Goal: Task Accomplishment & Management: Use online tool/utility

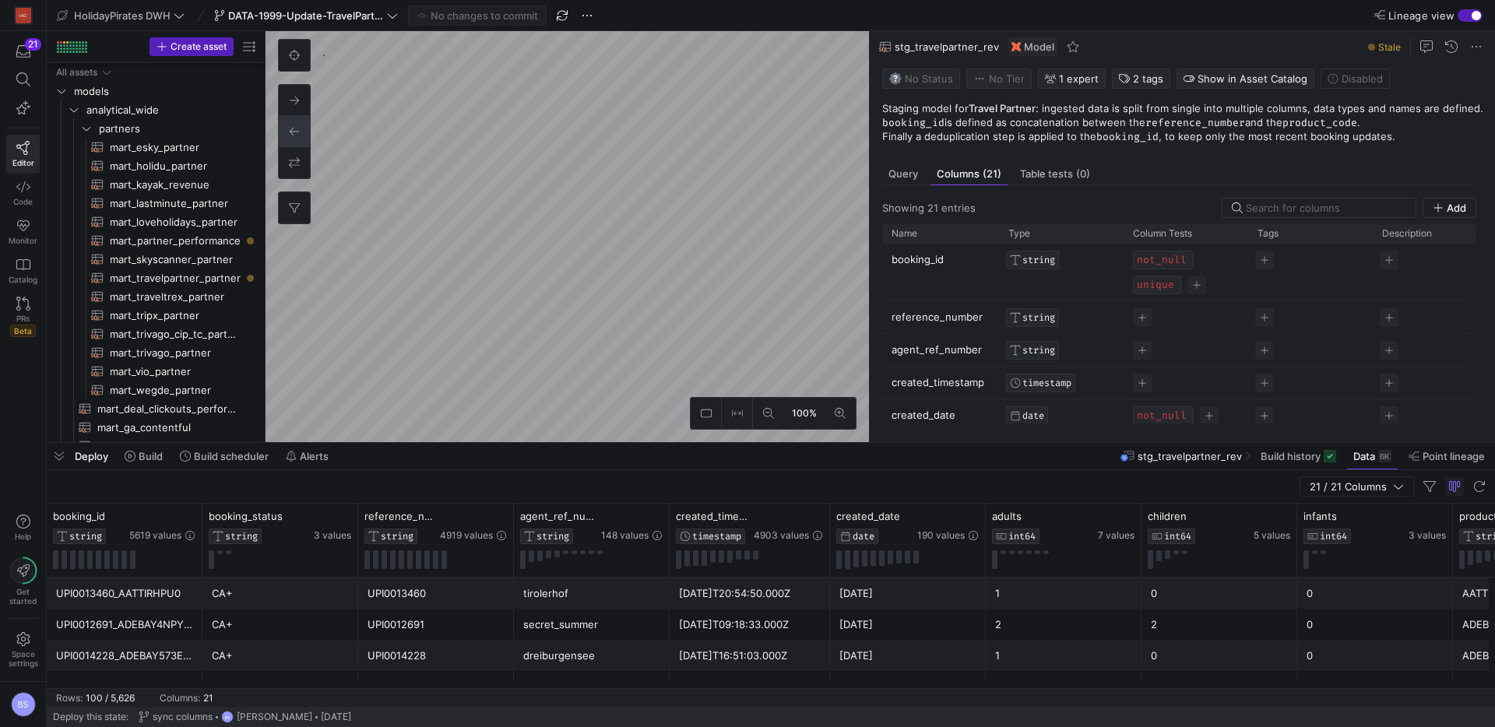
scroll to position [836, 0]
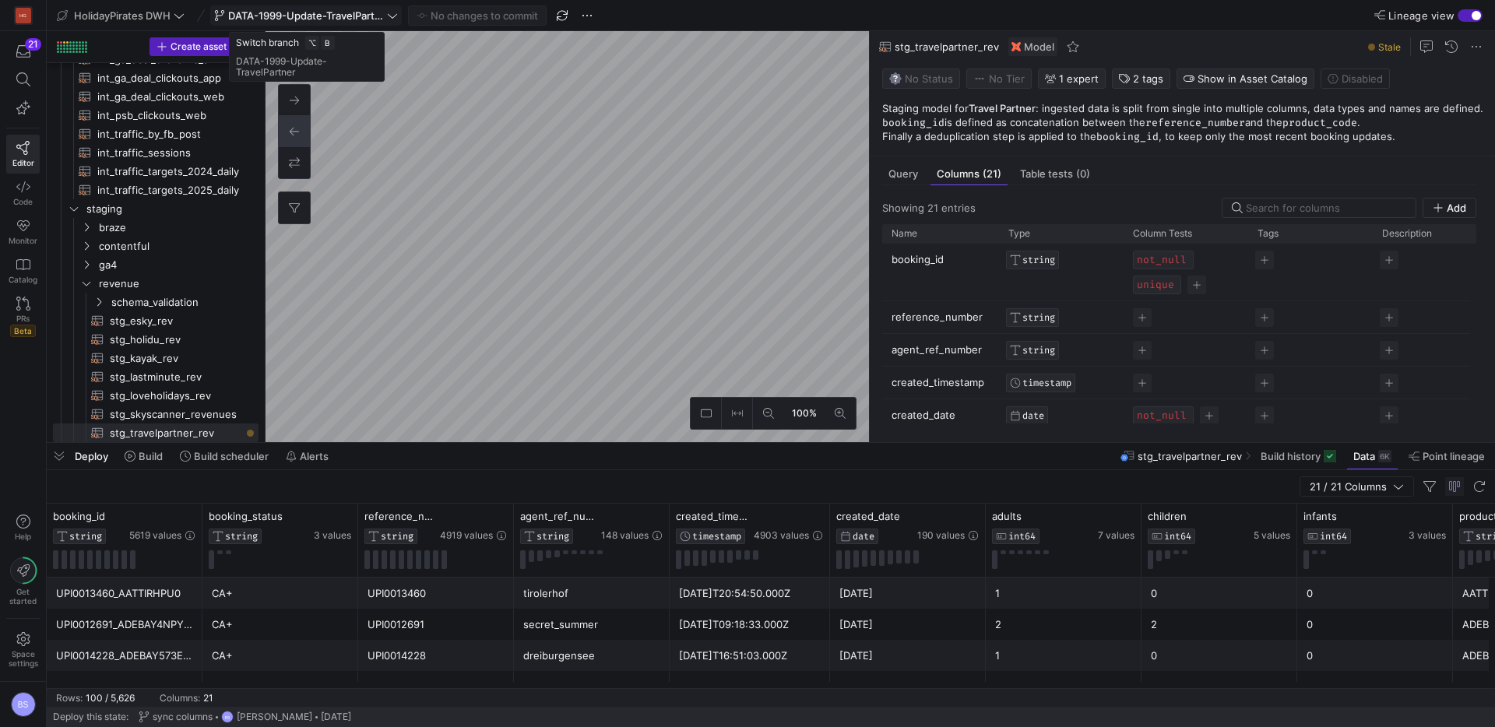
click at [351, 18] on span "DATA-1999-Update-TravelPartner" at bounding box center [306, 15] width 156 height 12
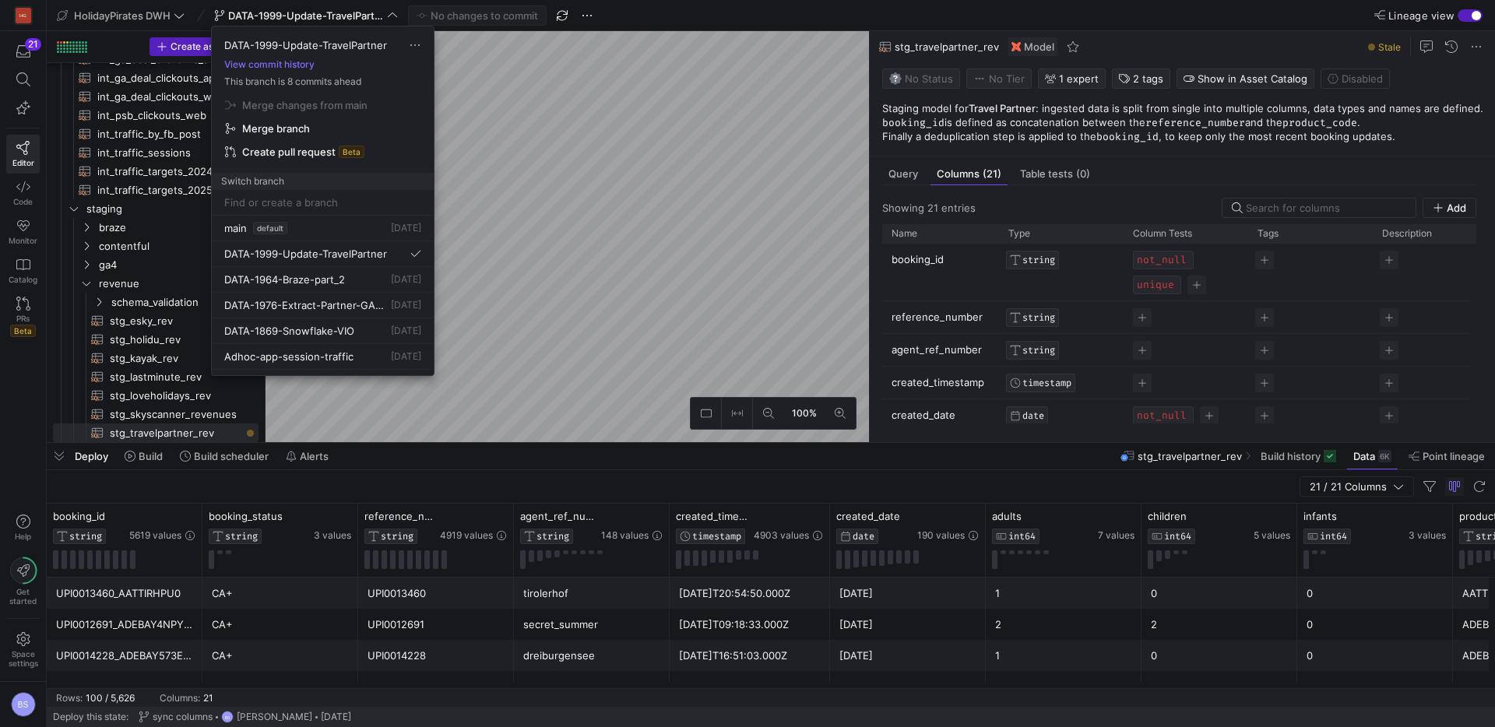
click at [716, 175] on div at bounding box center [747, 363] width 1495 height 727
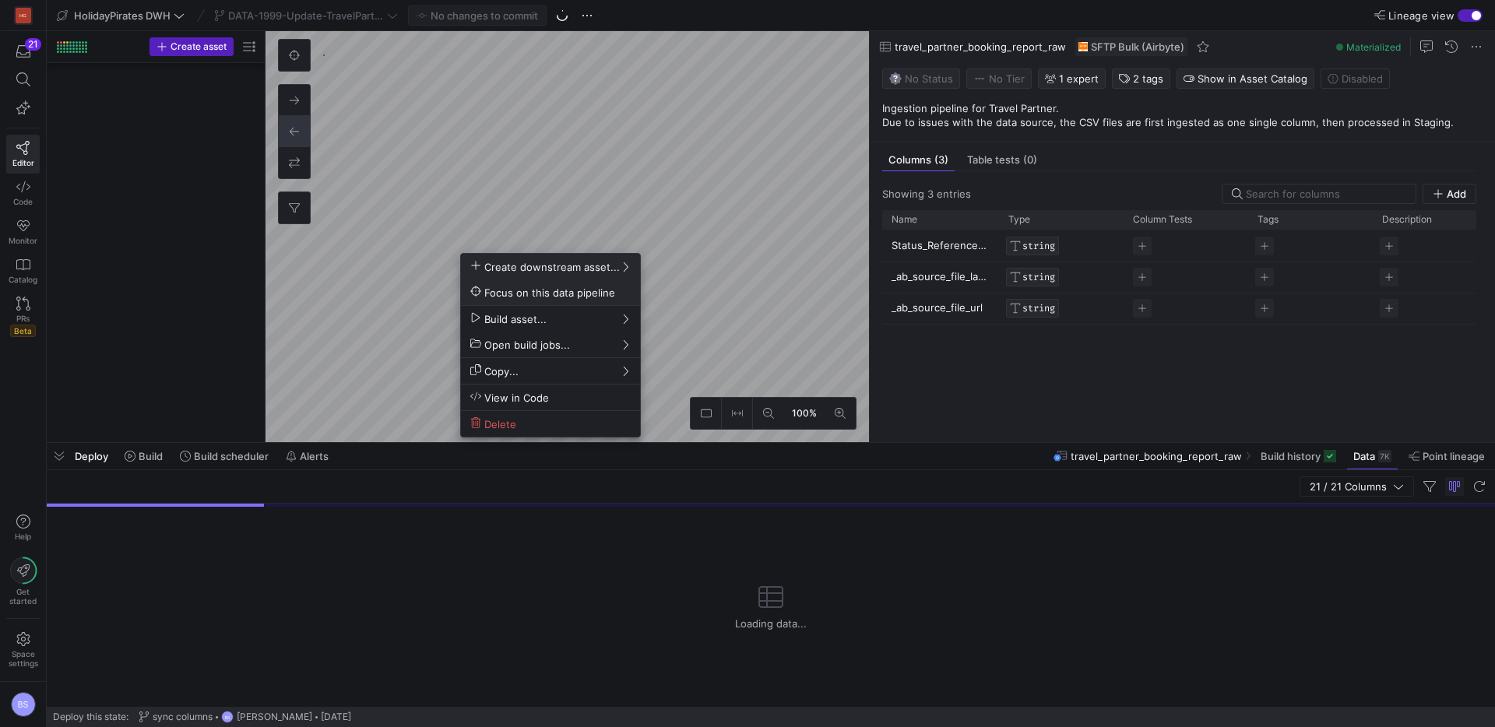
scroll to position [2704, 0]
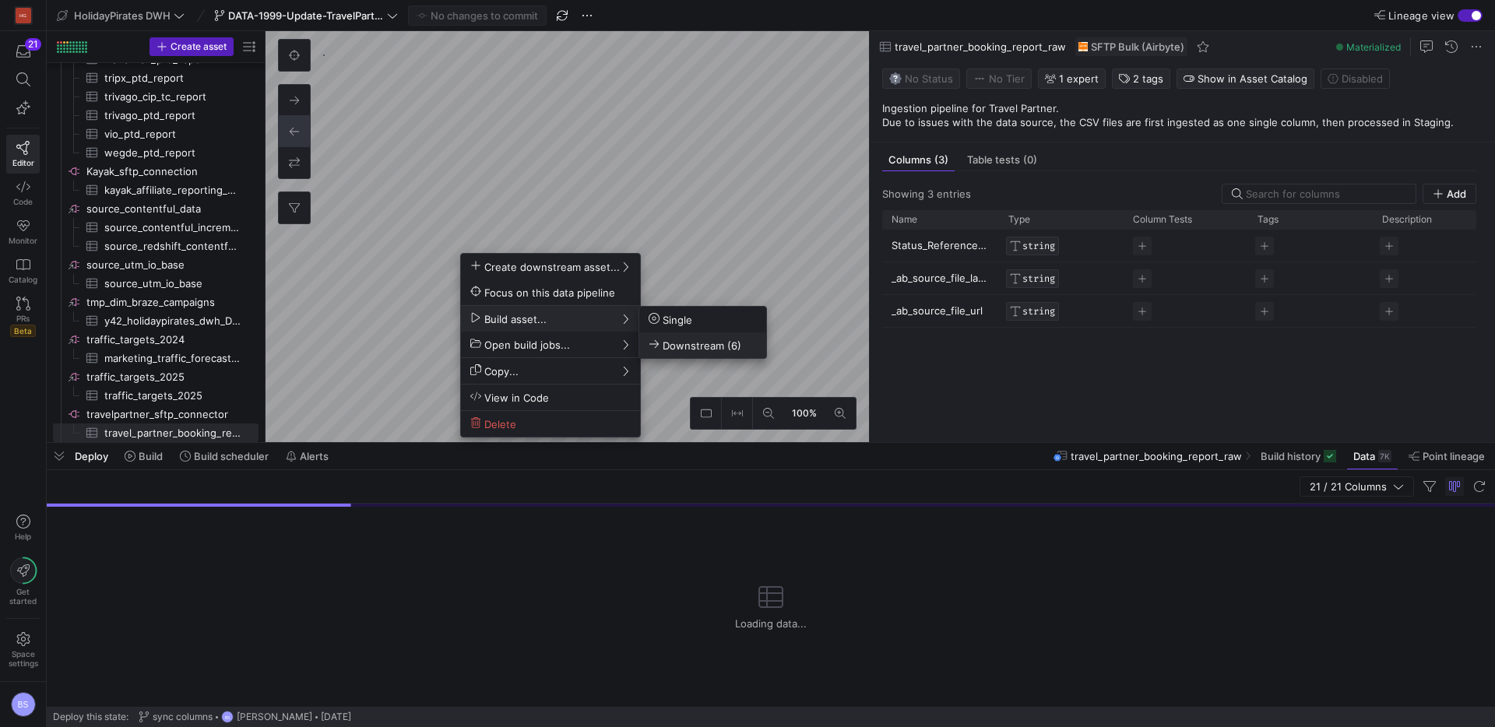
click at [696, 349] on span "Downstream (6)" at bounding box center [695, 345] width 93 height 13
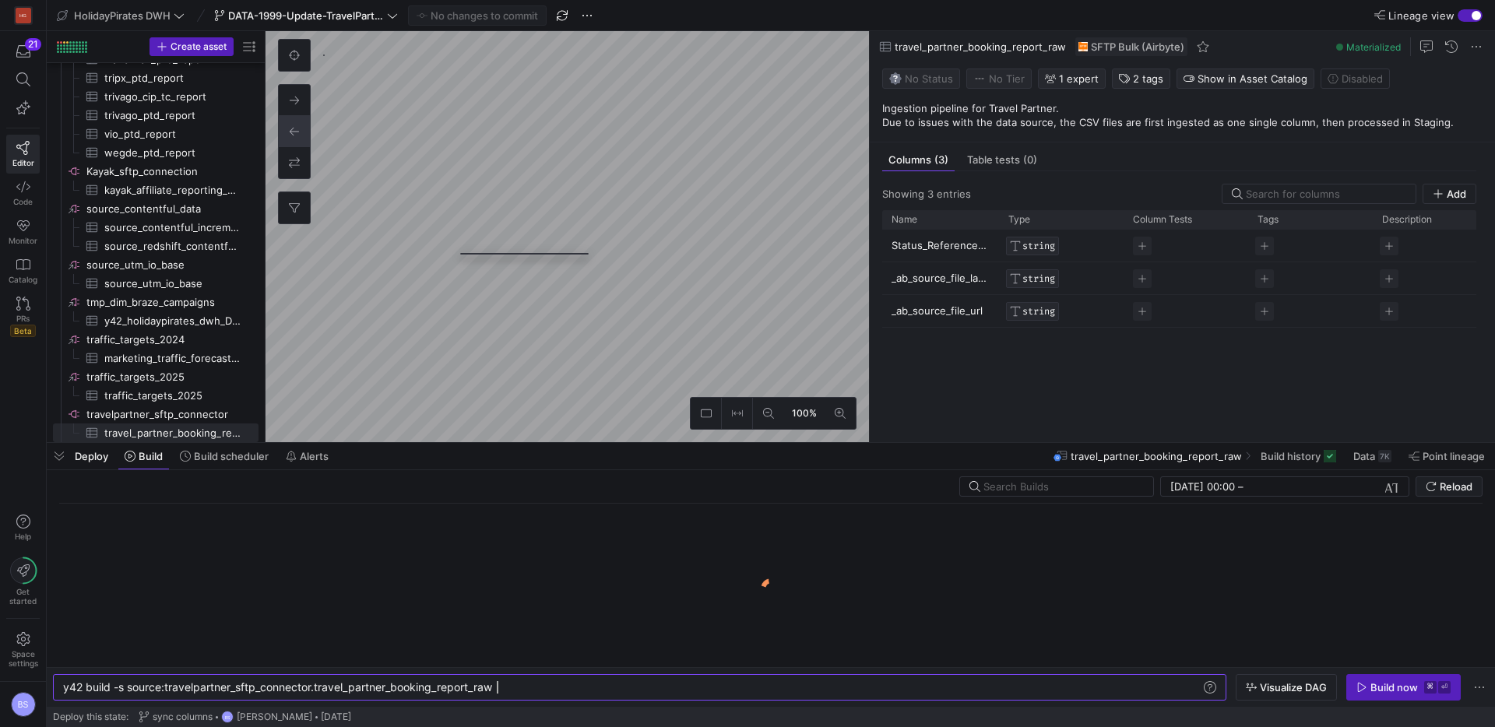
scroll to position [0, 434]
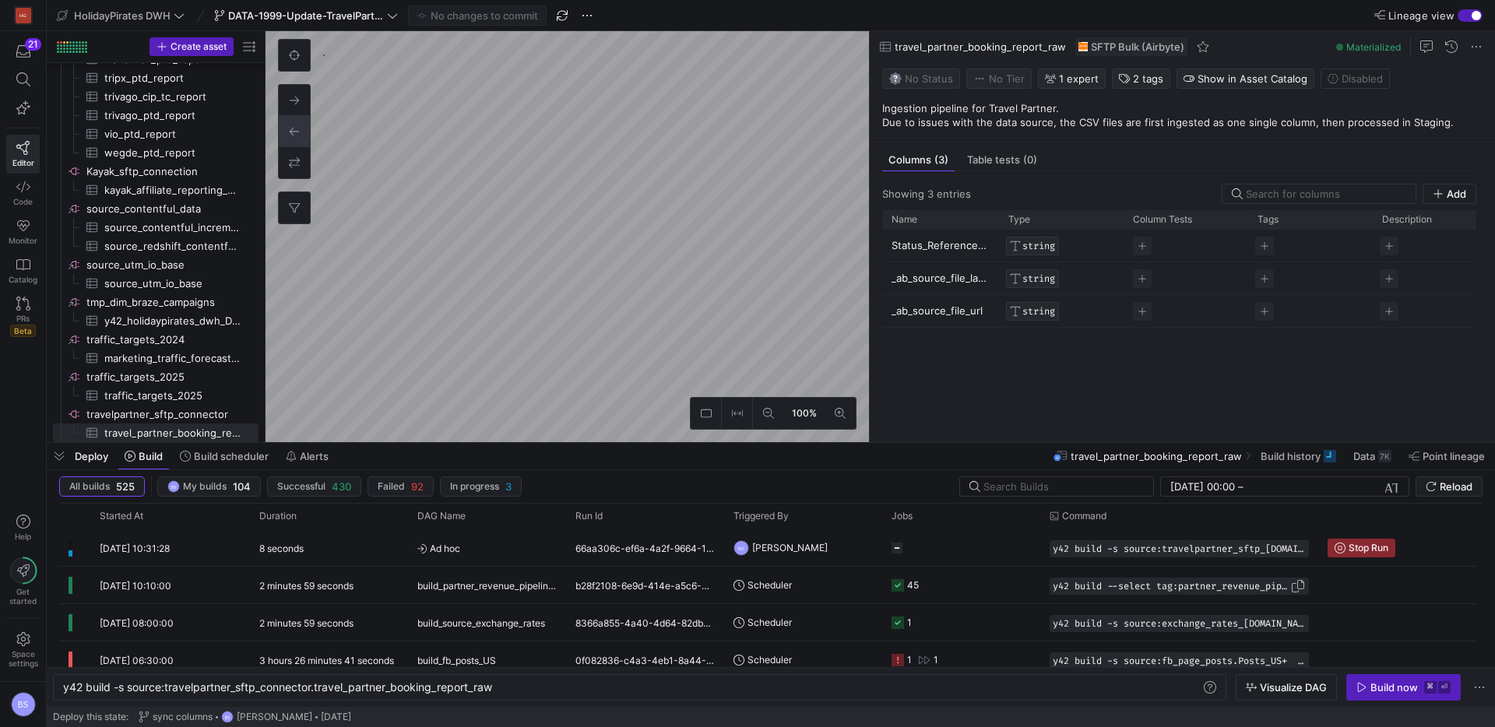
click at [513, 221] on as-split "HolidayPirates DWH DATA-1999-Update-TravelPartner No changes to commit Lineage …" at bounding box center [771, 363] width 1448 height 727
click at [1428, 684] on kbd "⌘" at bounding box center [1430, 687] width 12 height 12
click at [391, 19] on icon at bounding box center [392, 15] width 11 height 11
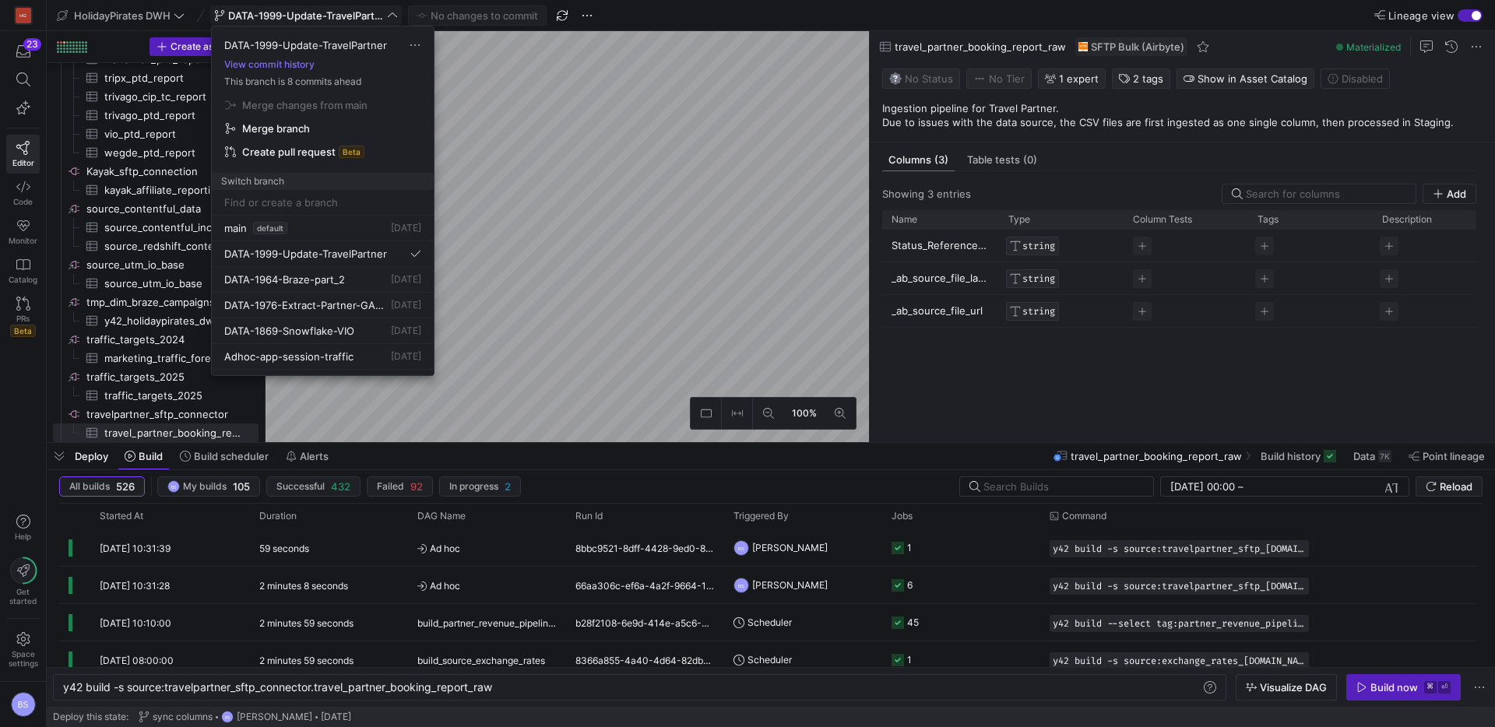
click at [561, 213] on div at bounding box center [747, 363] width 1495 height 727
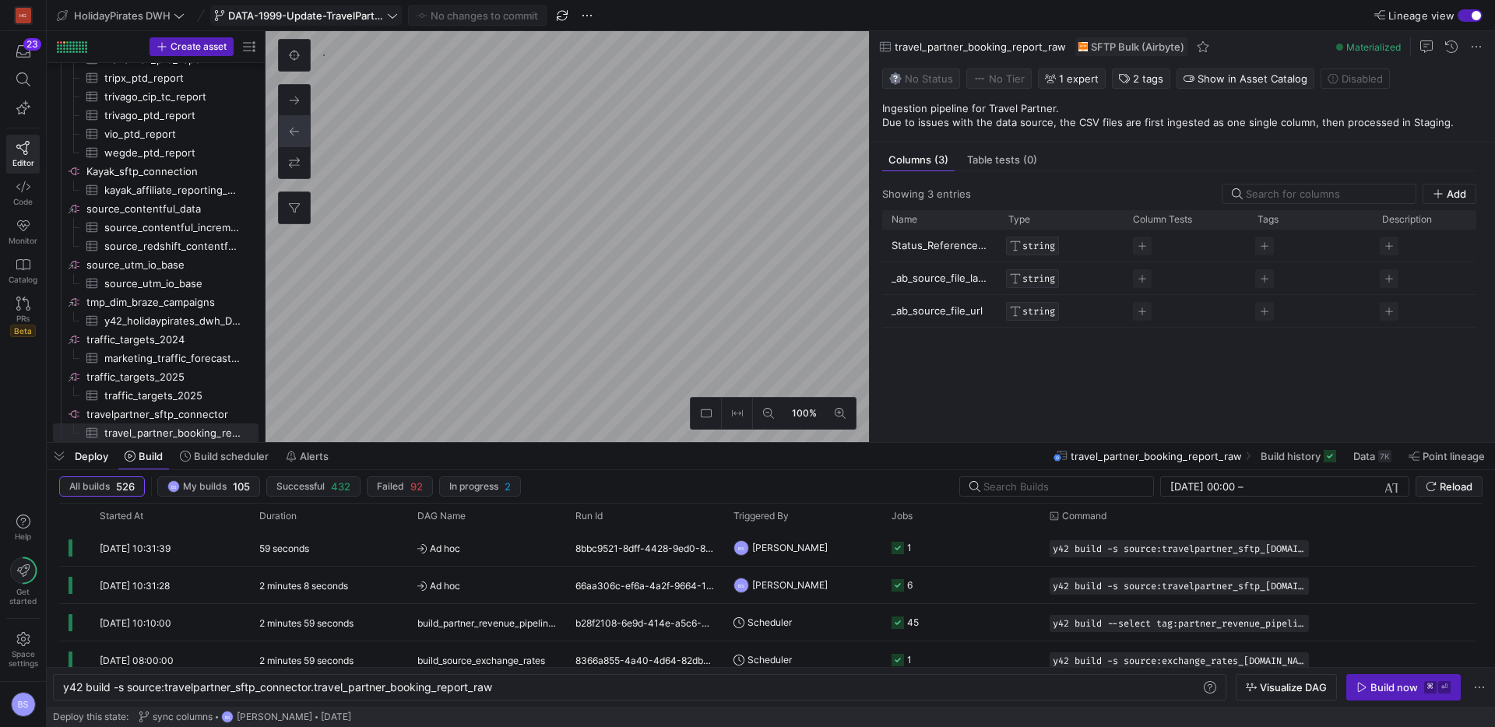
type textarea "y42 build -s stg_travelpartner_rev"
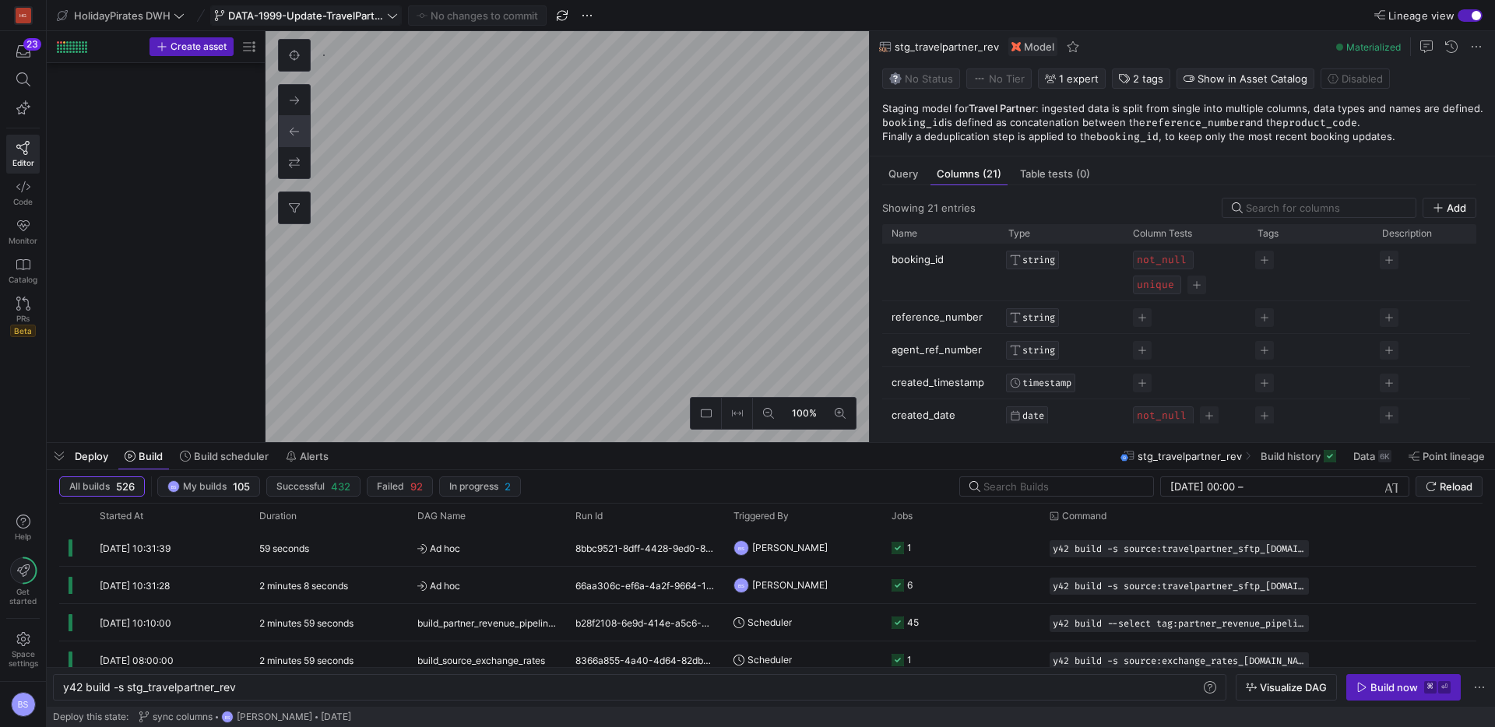
scroll to position [1196, 0]
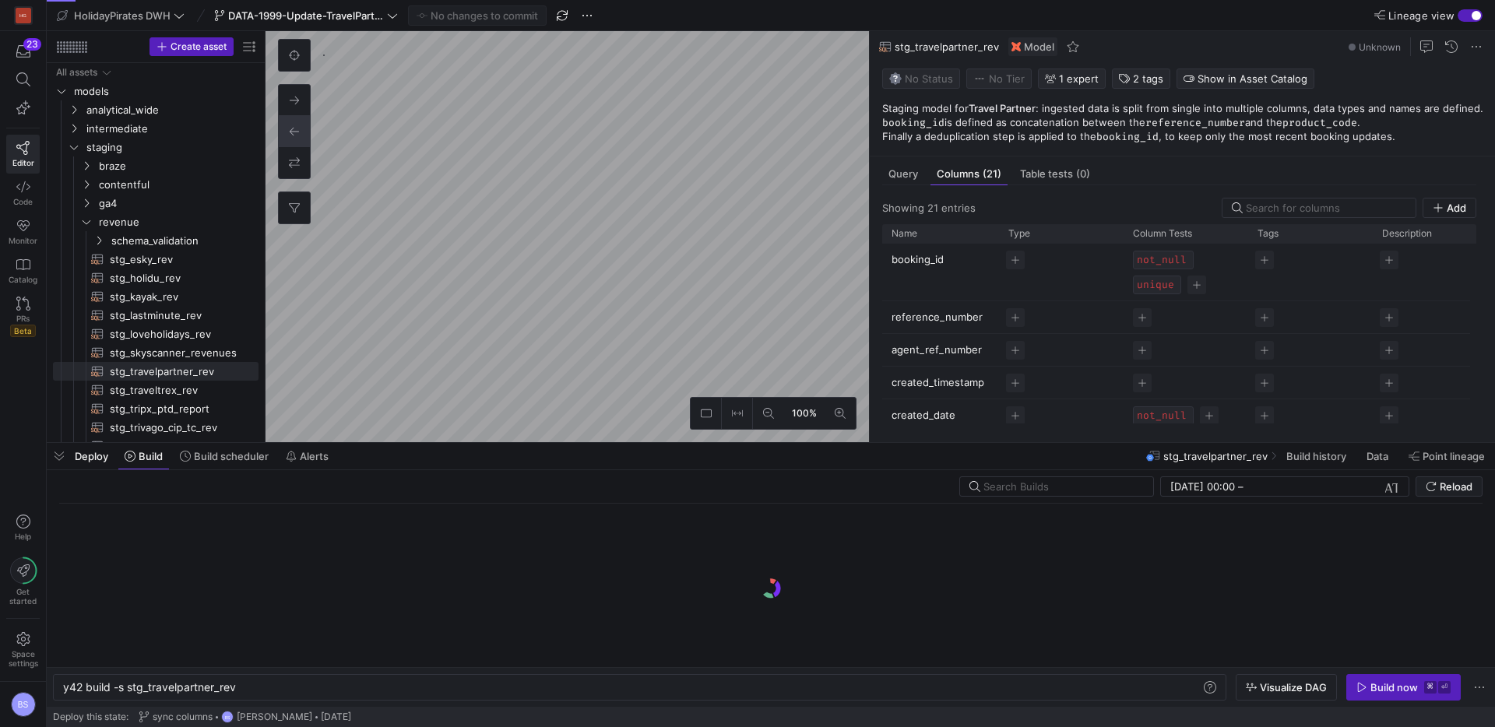
scroll to position [0, 174]
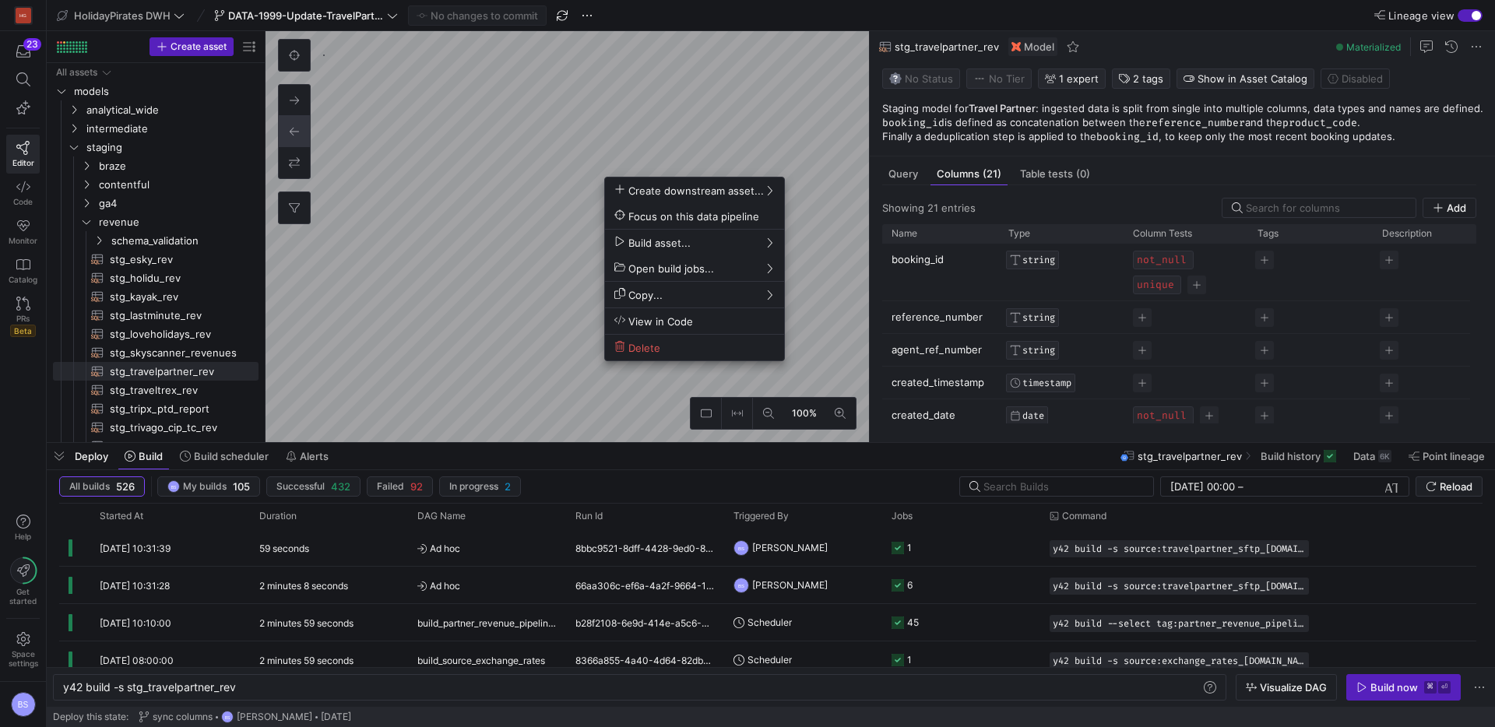
click at [565, 426] on div at bounding box center [747, 363] width 1495 height 727
